Goal: Task Accomplishment & Management: Manage account settings

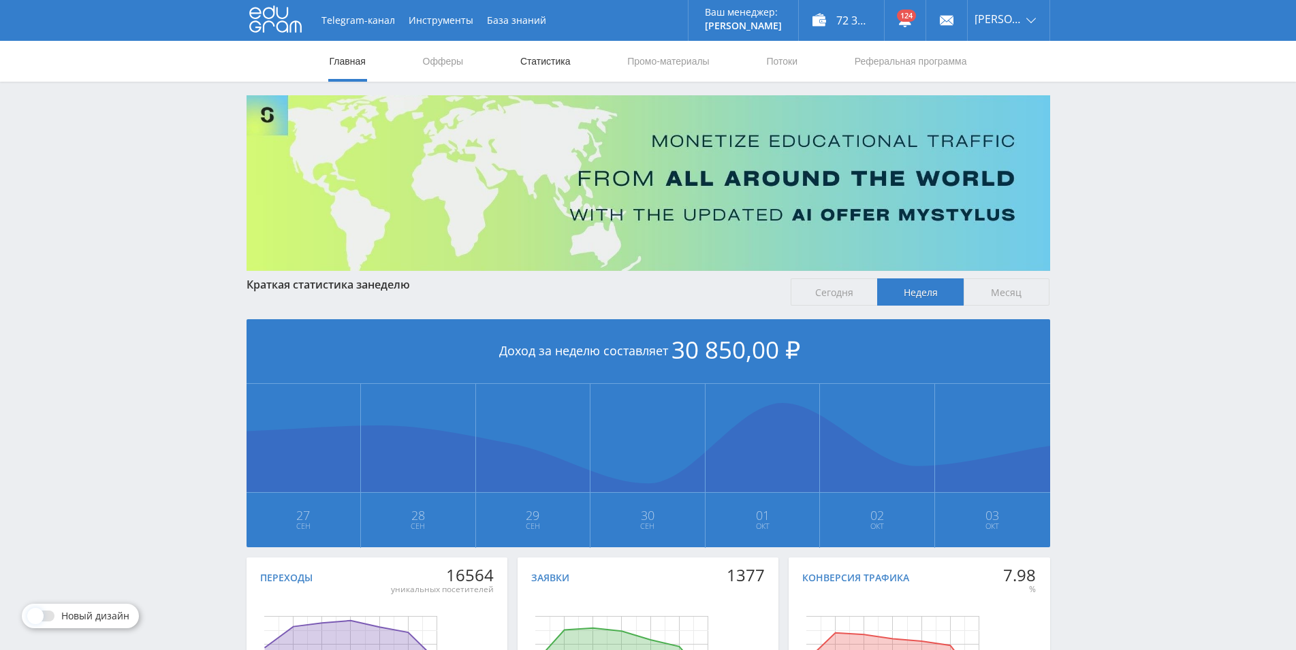
click at [545, 64] on link "Статистика" at bounding box center [545, 61] width 53 height 41
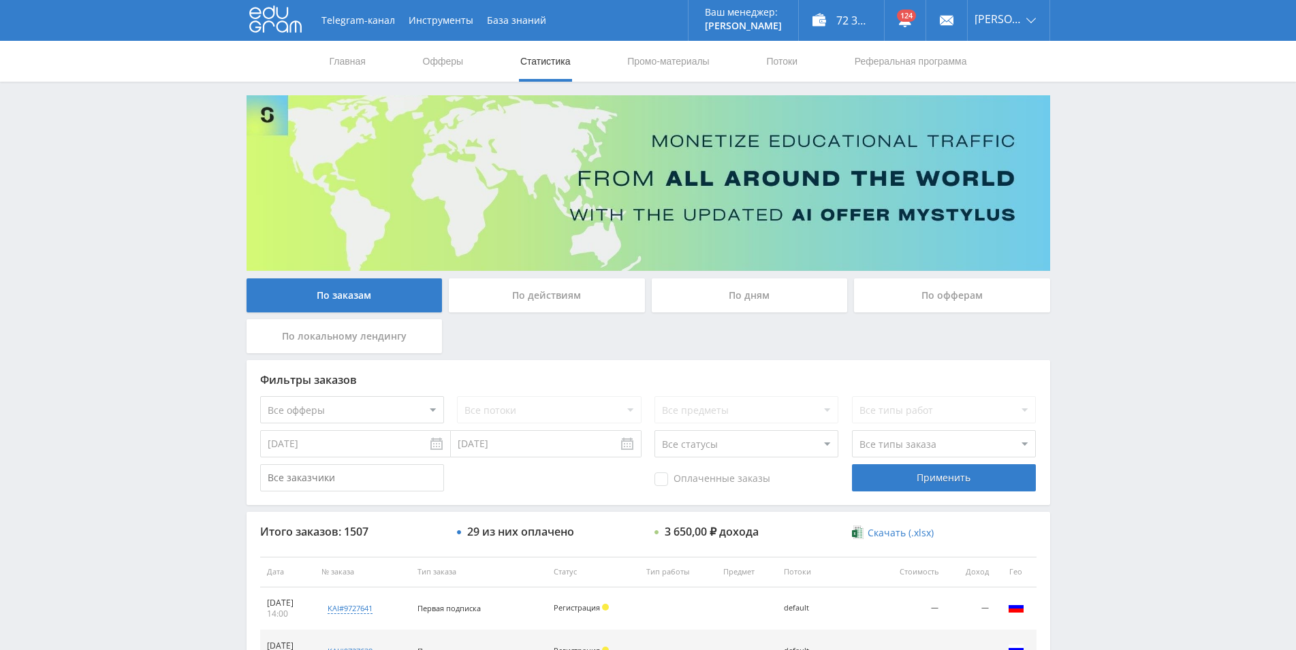
click at [723, 304] on div "По дням" at bounding box center [750, 296] width 196 height 34
click at [0, 0] on input "По дням" at bounding box center [0, 0] width 0 height 0
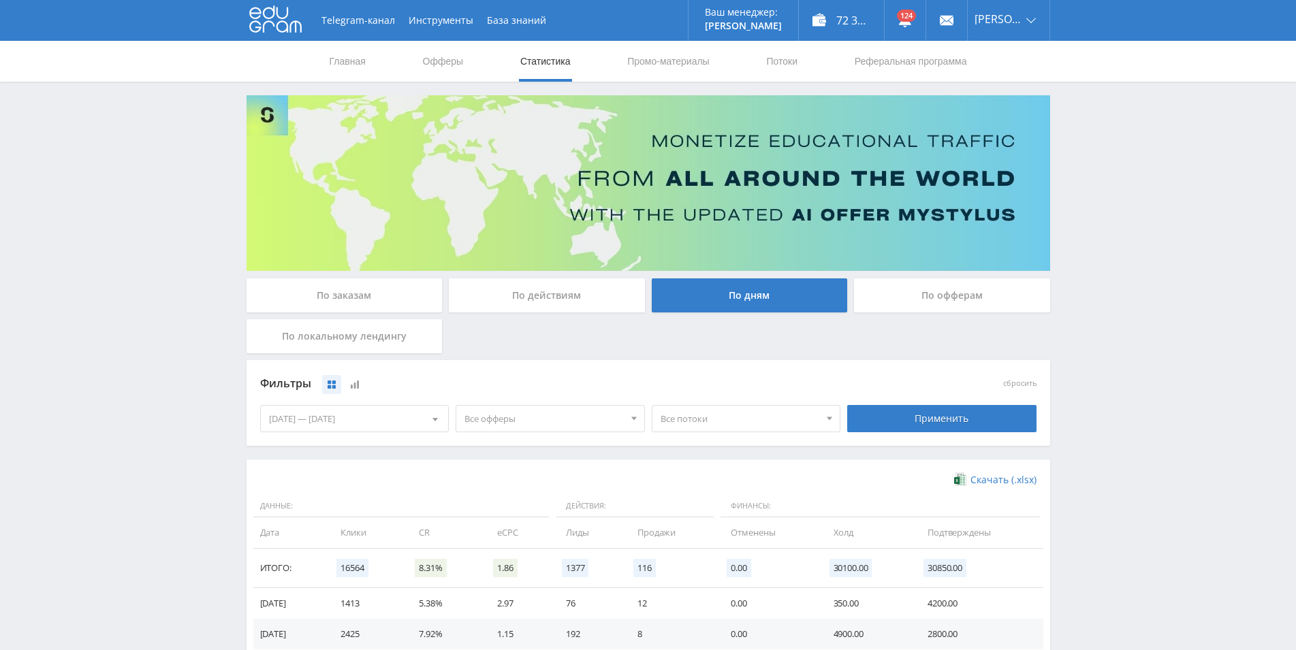
click at [393, 428] on div "[DATE] — [DATE]" at bounding box center [355, 419] width 188 height 26
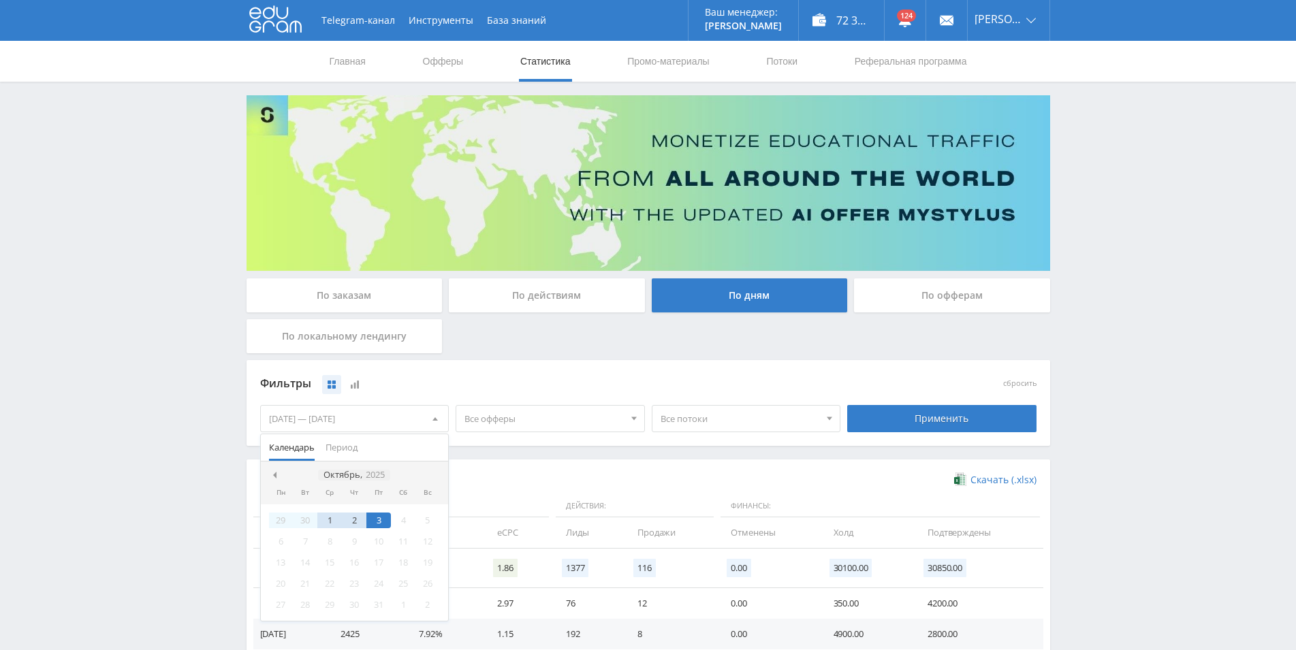
click at [366, 473] on icon "2025" at bounding box center [375, 475] width 19 height 10
click at [367, 475] on div "2025" at bounding box center [354, 475] width 30 height 11
click at [336, 537] on div "2024" at bounding box center [332, 540] width 43 height 16
click at [303, 585] on div "Окт" at bounding box center [297, 584] width 57 height 16
click at [321, 544] on div "9" at bounding box center [329, 542] width 25 height 16
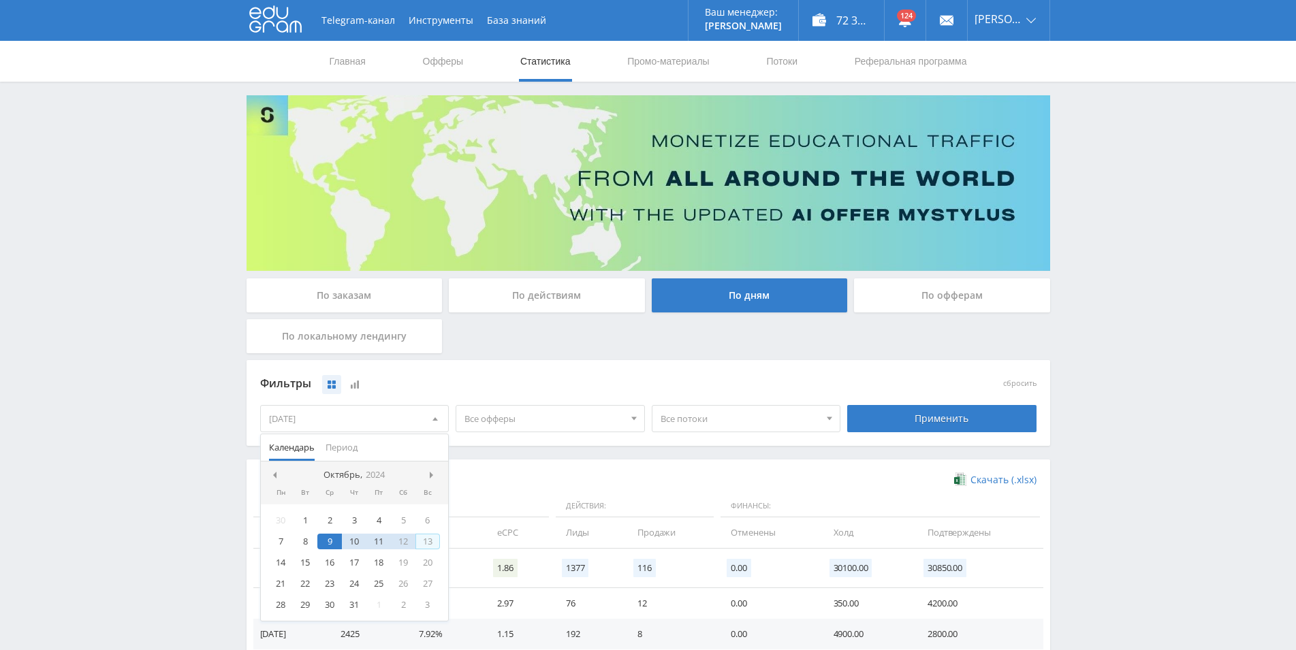
click at [419, 548] on div "13" at bounding box center [427, 542] width 25 height 16
click at [516, 463] on div "Скачать (.xlsx) Данные: Действия: Финансы: Дата Клики CR eCPC Лиды Продажи Отме…" at bounding box center [649, 638] width 804 height 357
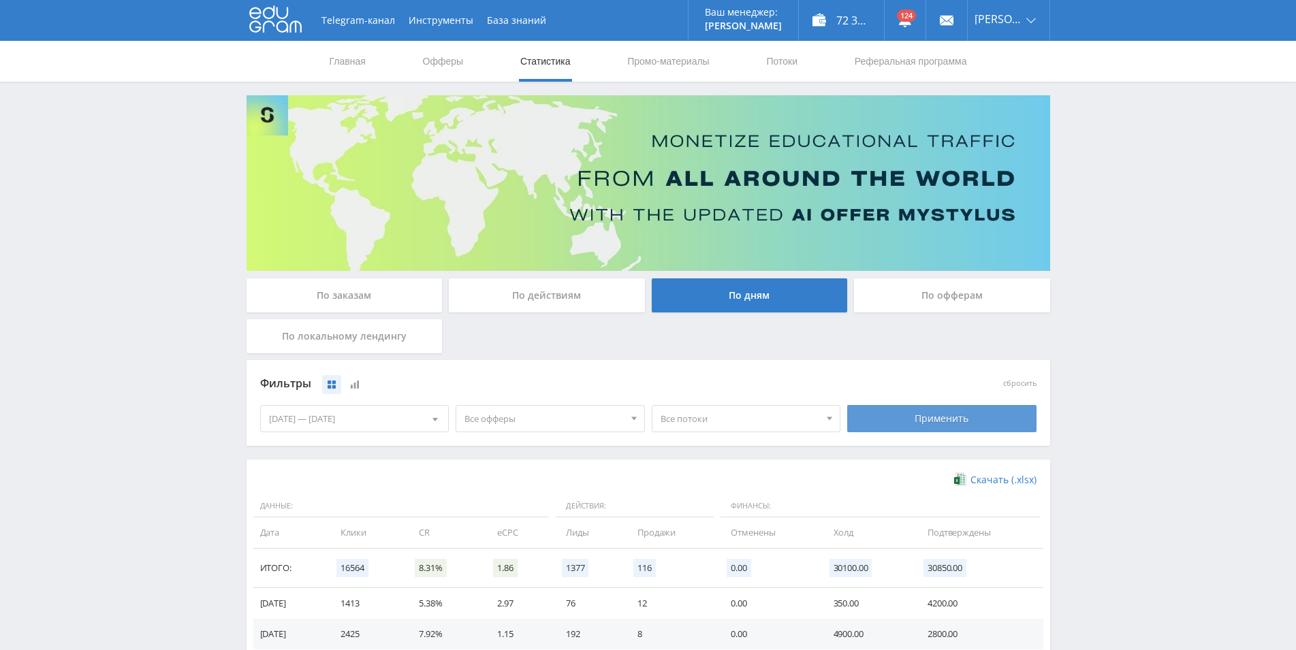
click at [932, 413] on div "Применить" at bounding box center [941, 418] width 189 height 27
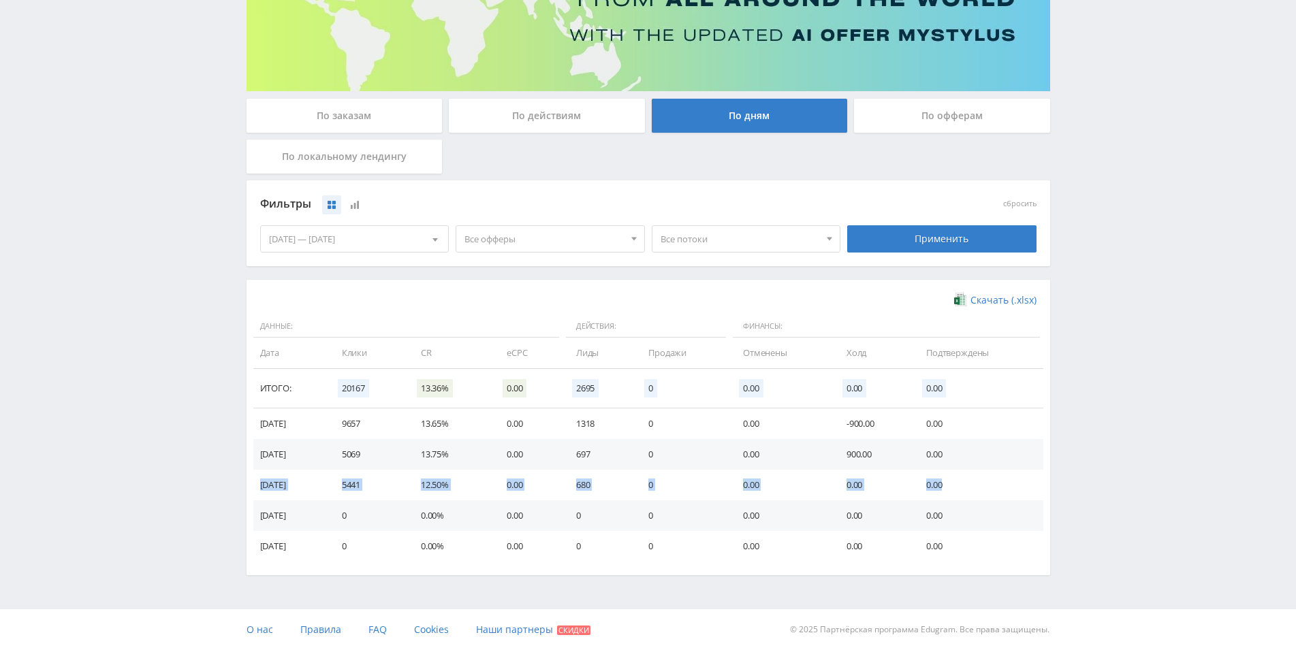
drag, startPoint x: 247, startPoint y: 485, endPoint x: 953, endPoint y: 484, distance: 705.6
click at [953, 484] on div "Скачать (.xlsx) Данные: Действия: Финансы: Дата Клики CR eCPC Лиды Продажи Отме…" at bounding box center [649, 428] width 804 height 296
click at [392, 238] on div "[DATE] — [DATE]" at bounding box center [355, 239] width 188 height 26
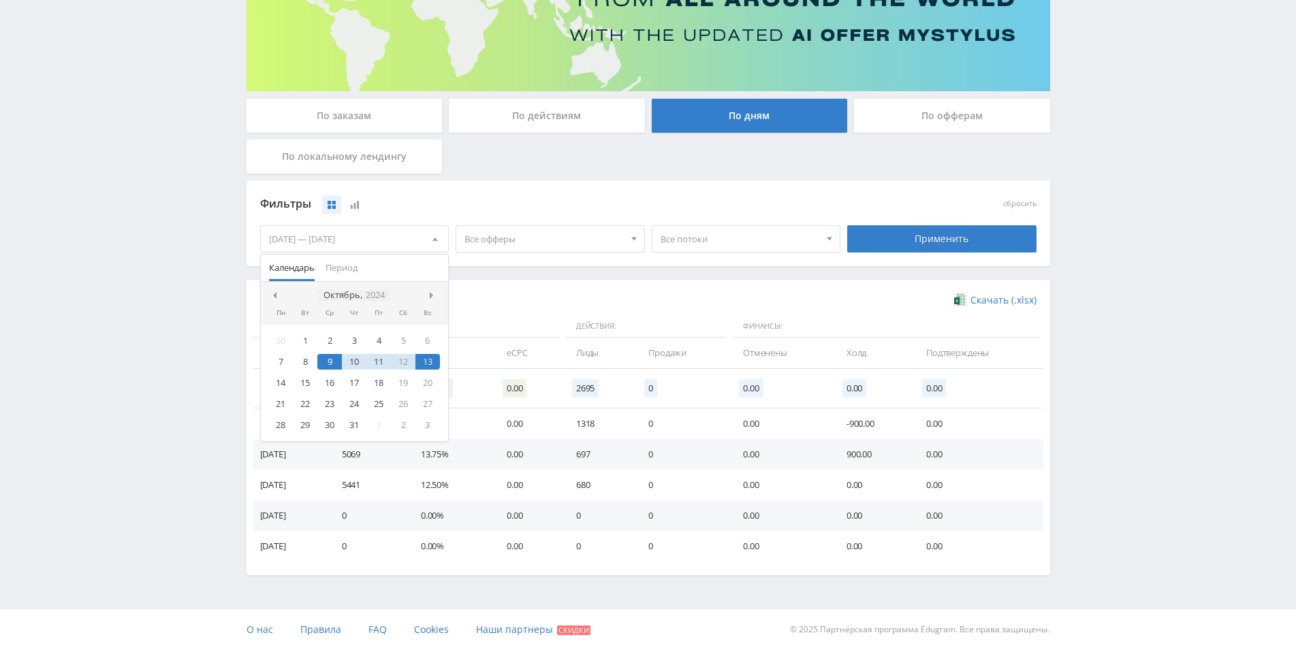
click at [372, 295] on icon "2024" at bounding box center [375, 295] width 19 height 10
click at [347, 298] on div "2024" at bounding box center [354, 295] width 30 height 11
click at [377, 358] on div "2025" at bounding box center [375, 360] width 43 height 16
click at [417, 382] on div "Сен" at bounding box center [411, 378] width 57 height 16
click at [343, 405] on div "25" at bounding box center [354, 404] width 25 height 16
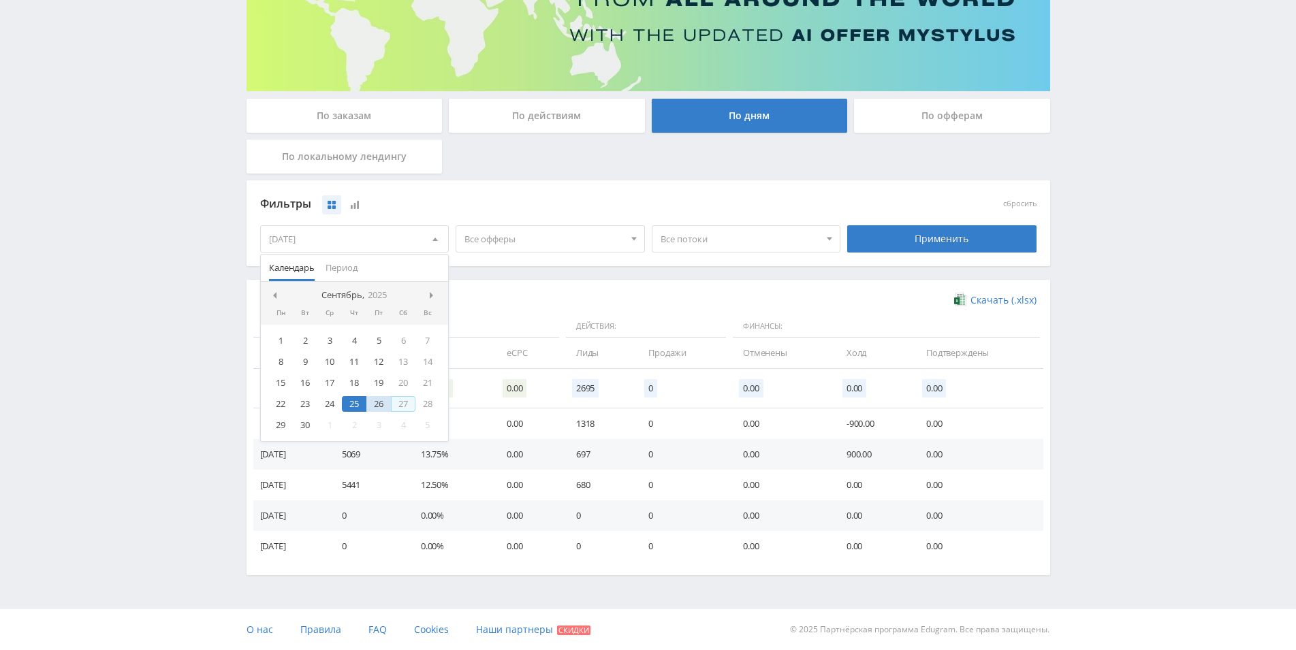
click at [402, 403] on div "27" at bounding box center [403, 404] width 25 height 16
click at [499, 302] on div "Скачать (.xlsx)" at bounding box center [648, 301] width 776 height 14
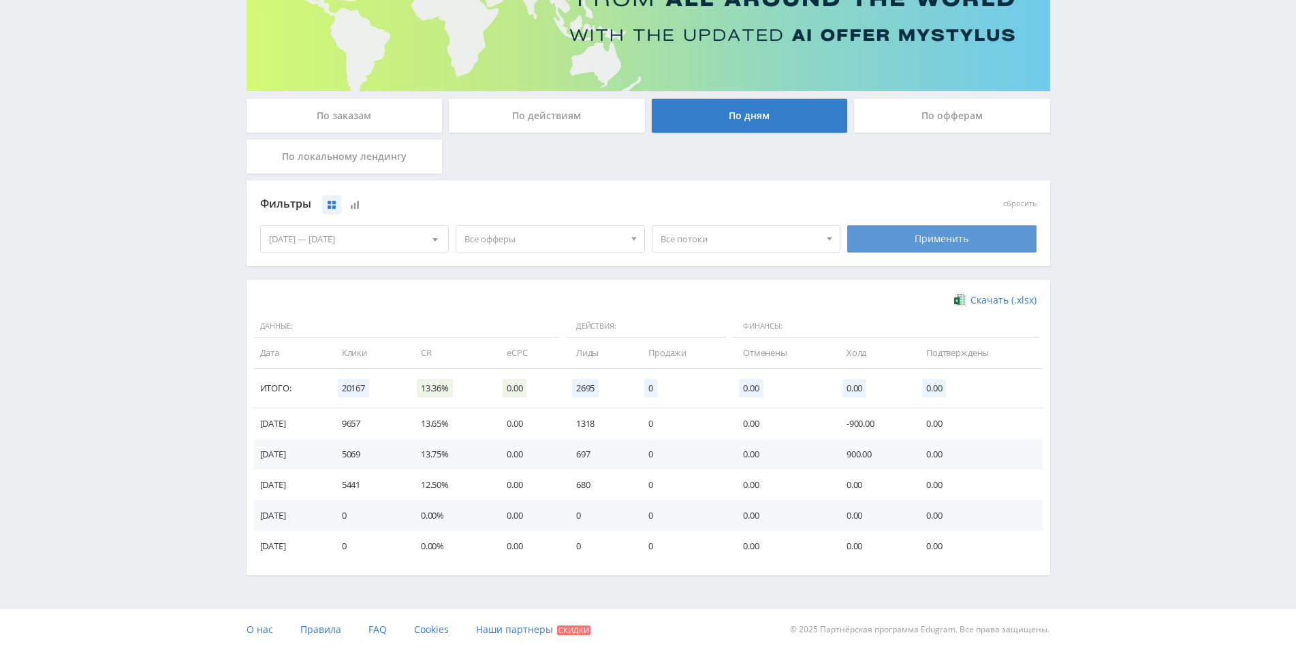
click at [864, 237] on div "Применить" at bounding box center [941, 238] width 189 height 27
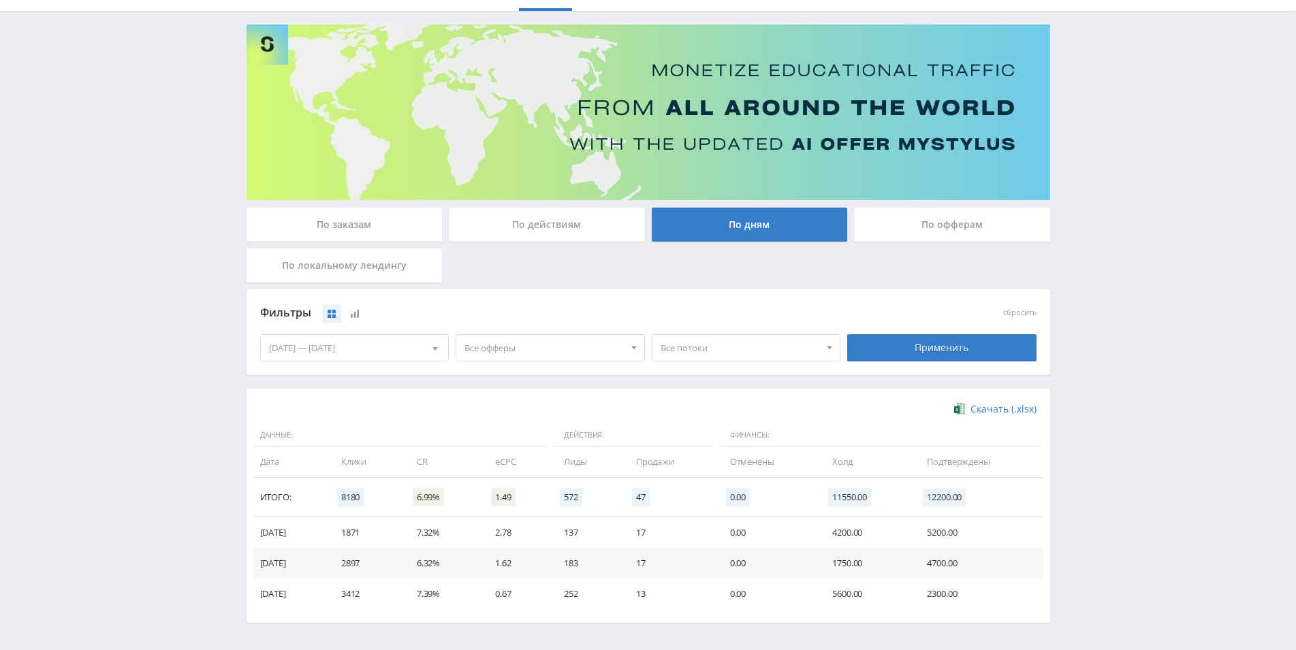
scroll to position [119, 0]
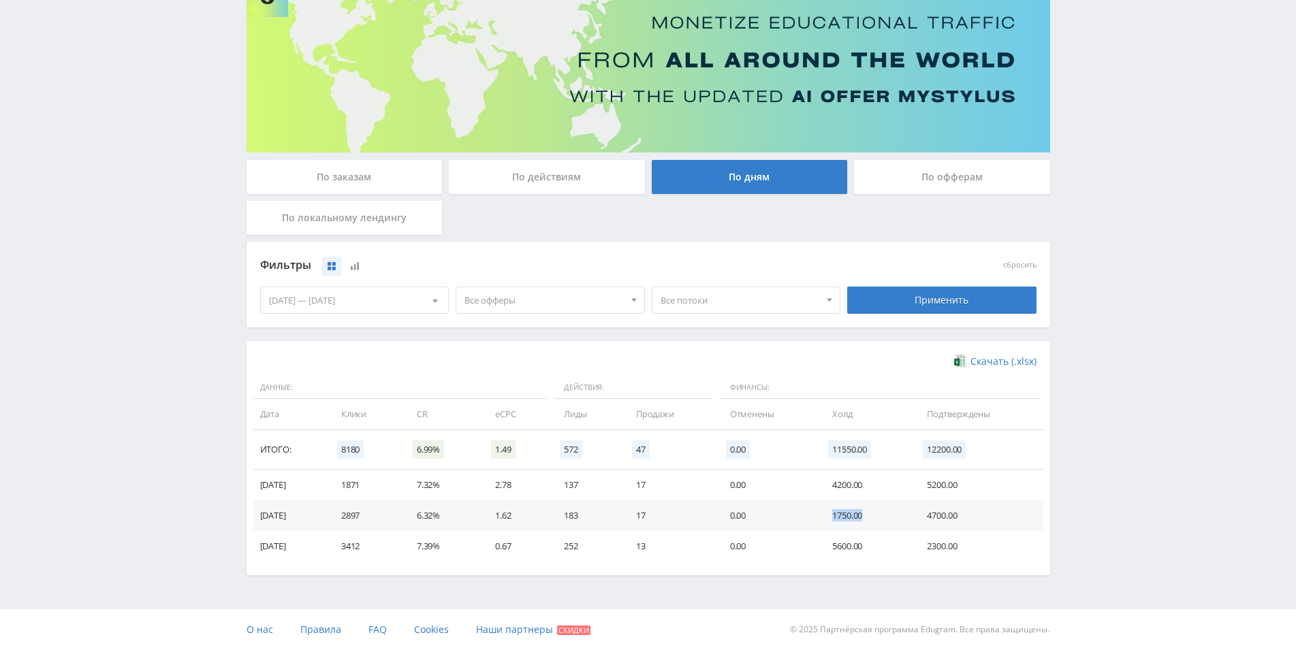
drag, startPoint x: 829, startPoint y: 525, endPoint x: 881, endPoint y: 525, distance: 51.8
click at [881, 525] on td "1750.00" at bounding box center [866, 516] width 95 height 31
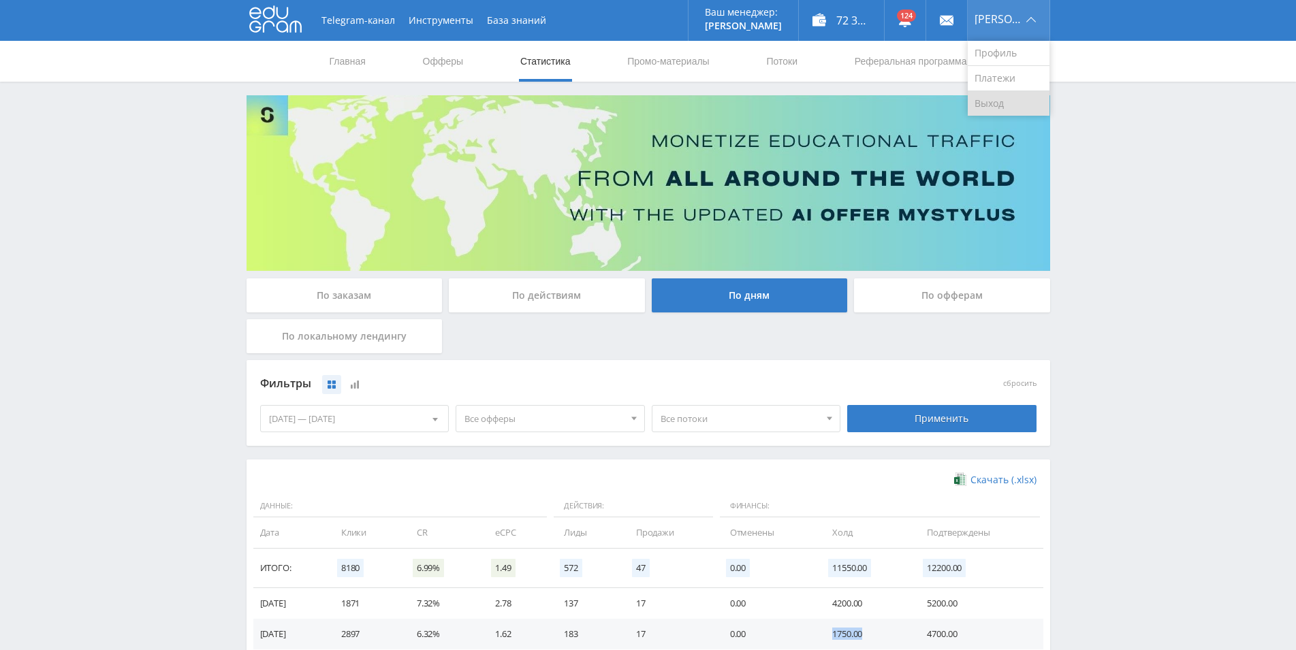
click at [1006, 108] on link "Выход" at bounding box center [1009, 103] width 82 height 25
